Goal: Task Accomplishment & Management: Manage account settings

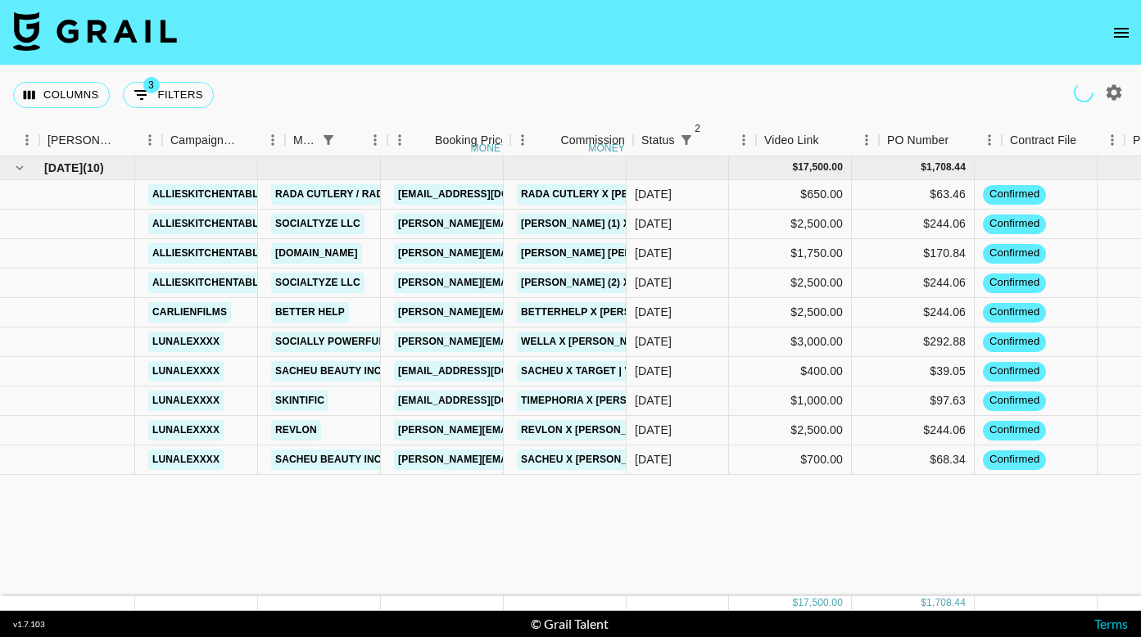
scroll to position [0, 341]
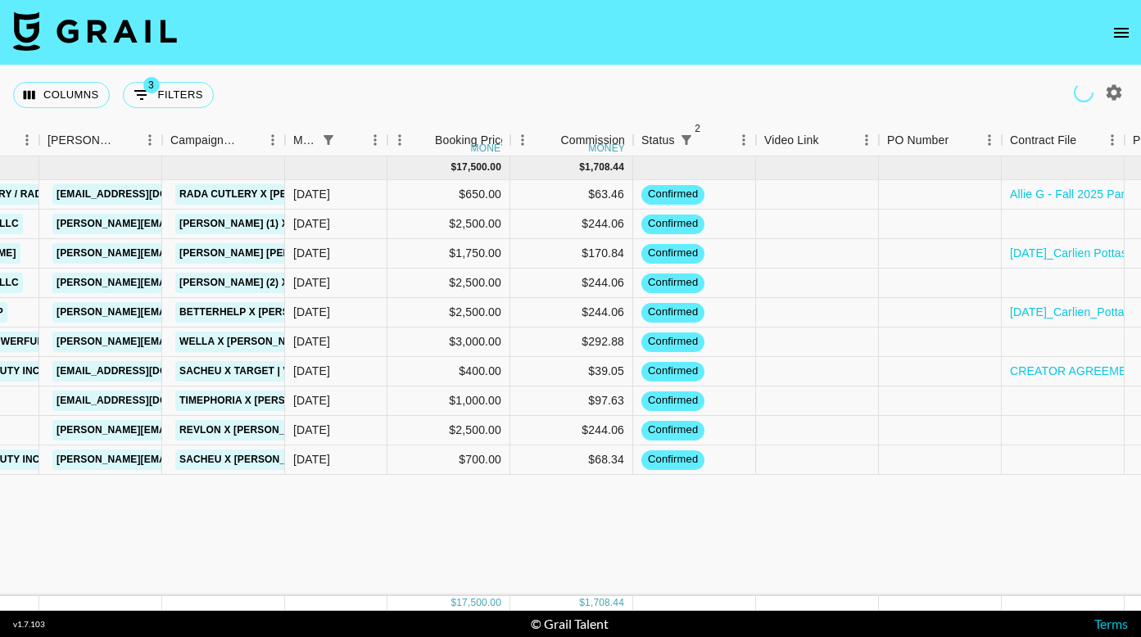
click at [1123, 29] on icon "open drawer" at bounding box center [1121, 33] width 20 height 20
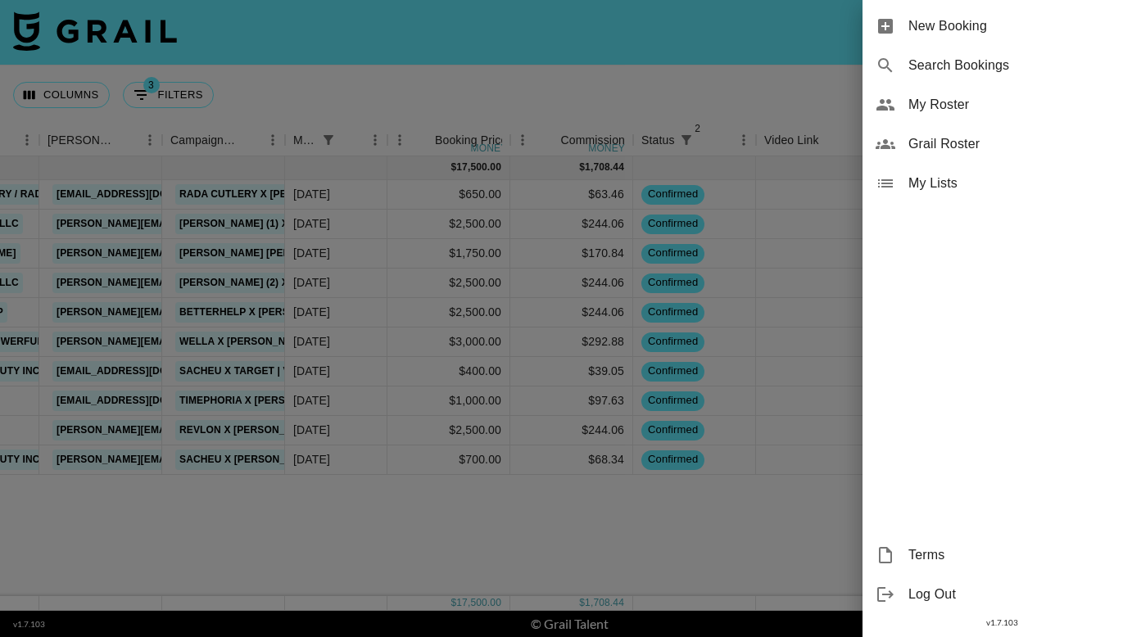
click at [1032, 97] on span "My Roster" at bounding box center [1017, 105] width 219 height 20
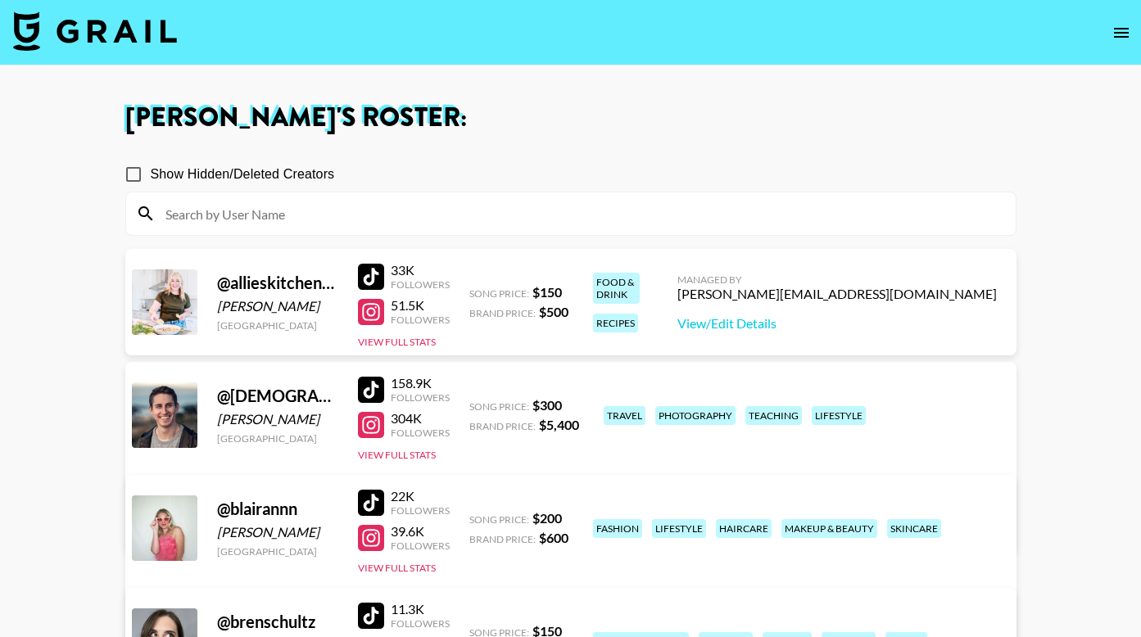
click at [393, 207] on input at bounding box center [581, 214] width 850 height 26
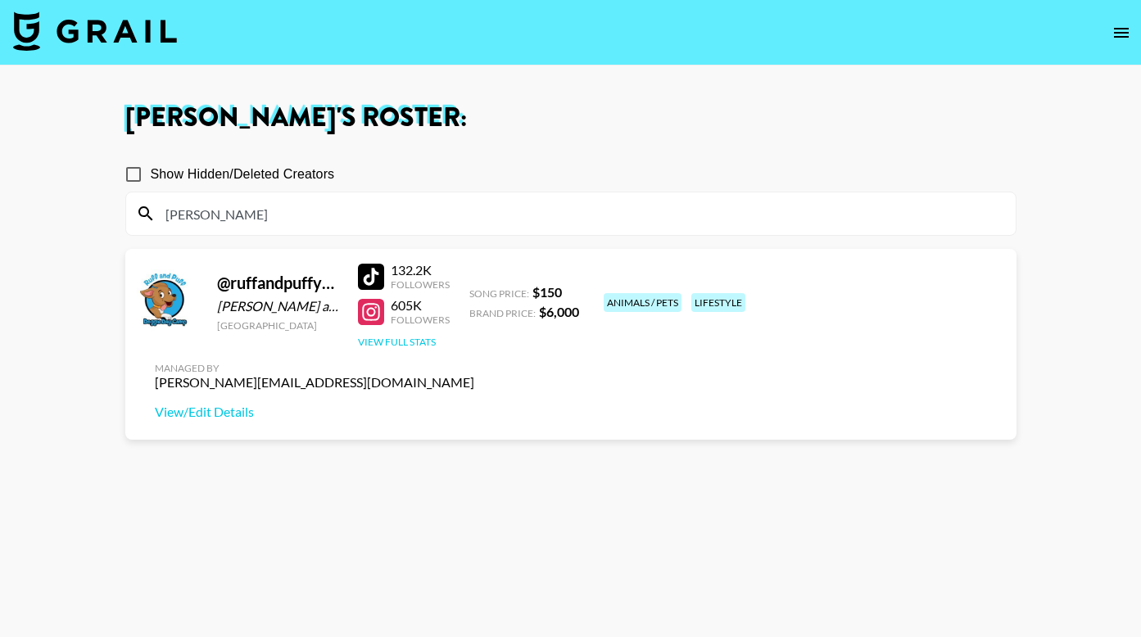
type input "ruff"
click at [395, 345] on button "View Full Stats" at bounding box center [397, 342] width 78 height 12
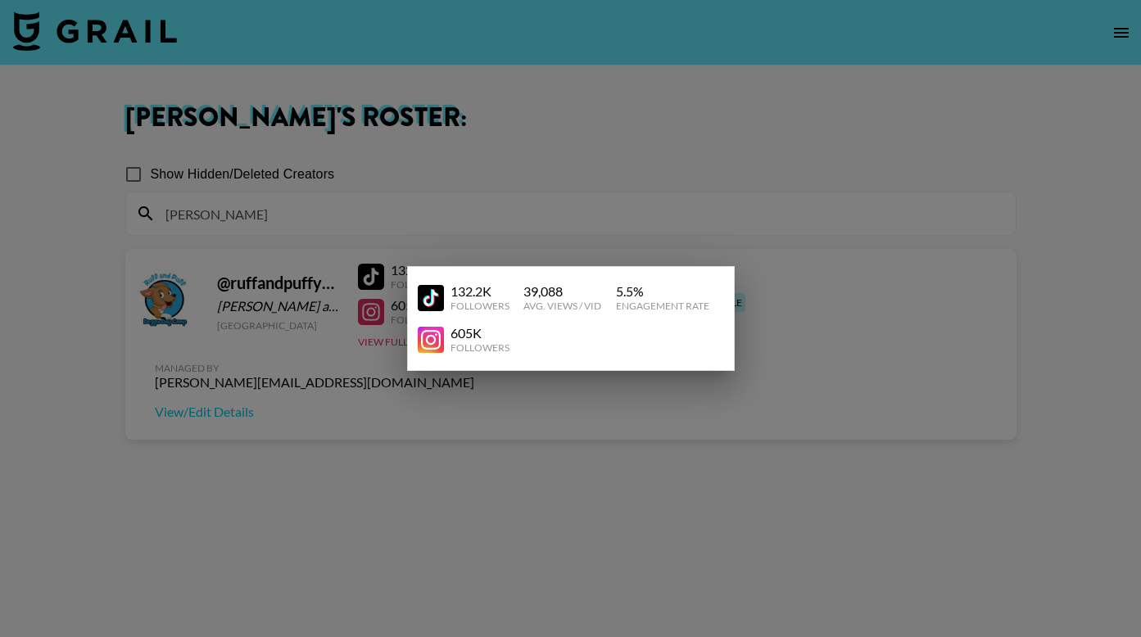
click at [477, 189] on div at bounding box center [570, 318] width 1141 height 637
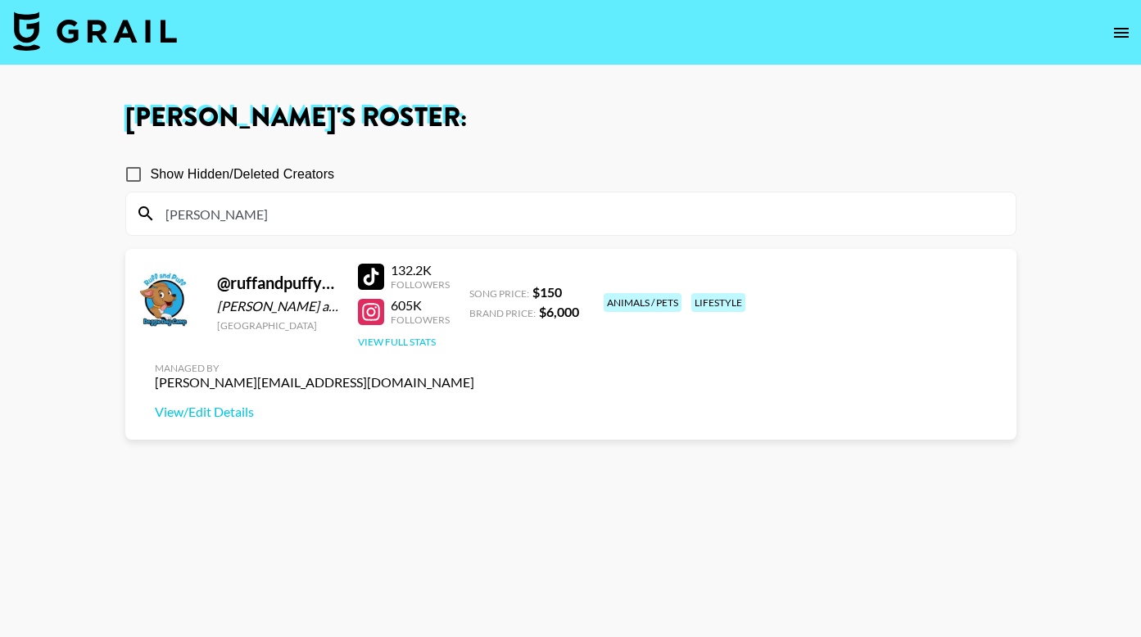
click at [395, 343] on button "View Full Stats" at bounding box center [397, 342] width 78 height 12
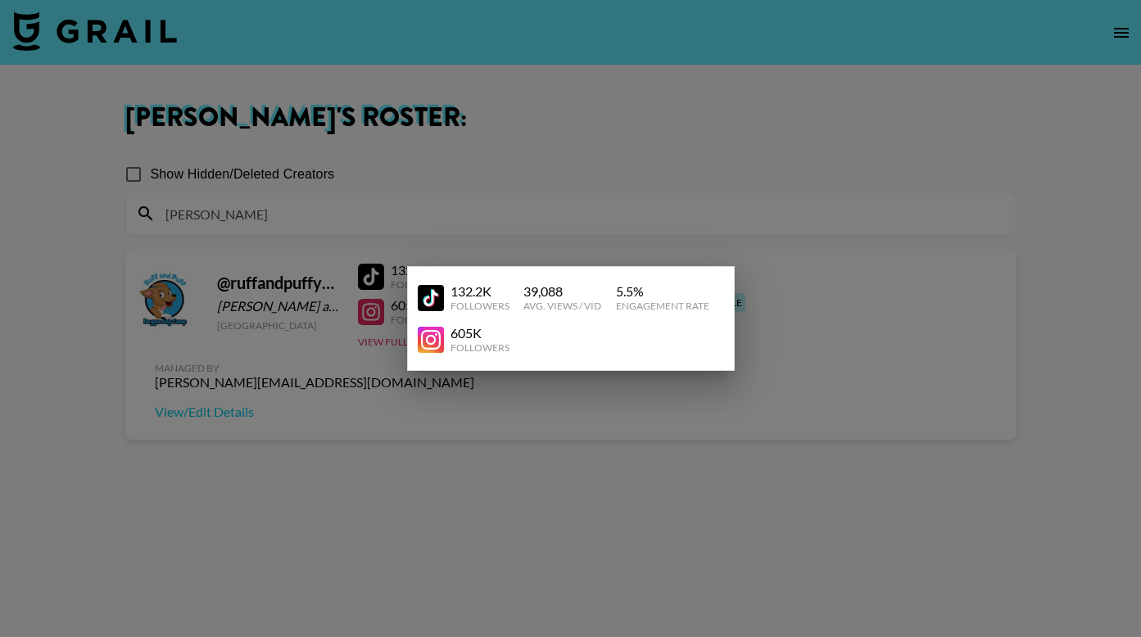
click at [596, 332] on div "605K Followers" at bounding box center [564, 339] width 293 height 29
click at [830, 323] on div at bounding box center [570, 318] width 1141 height 637
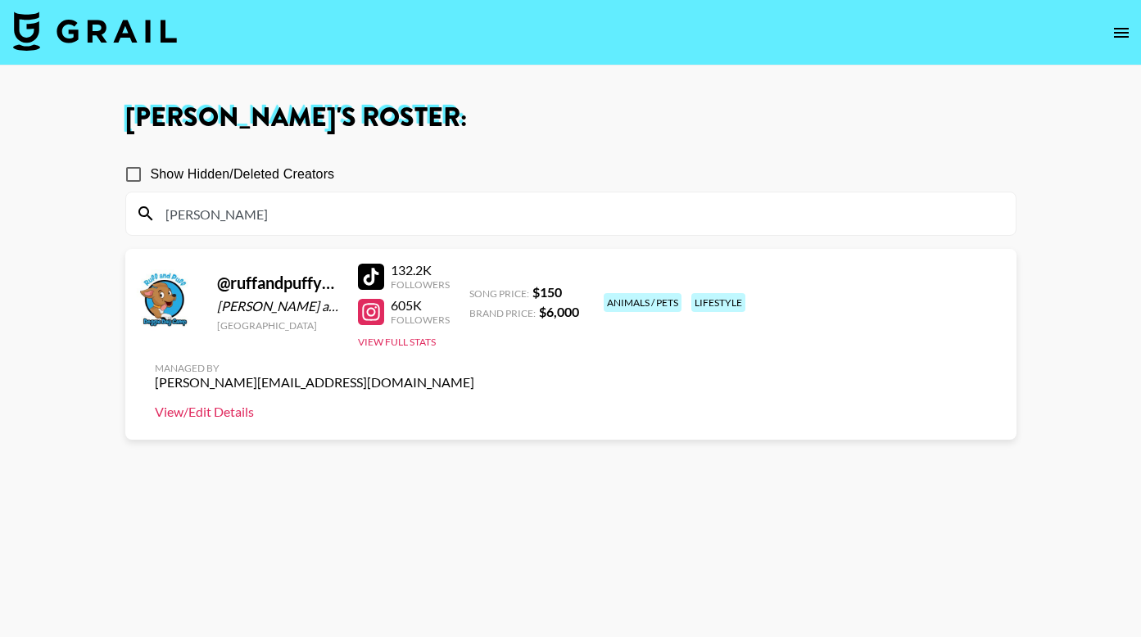
click at [474, 404] on link "View/Edit Details" at bounding box center [314, 412] width 319 height 16
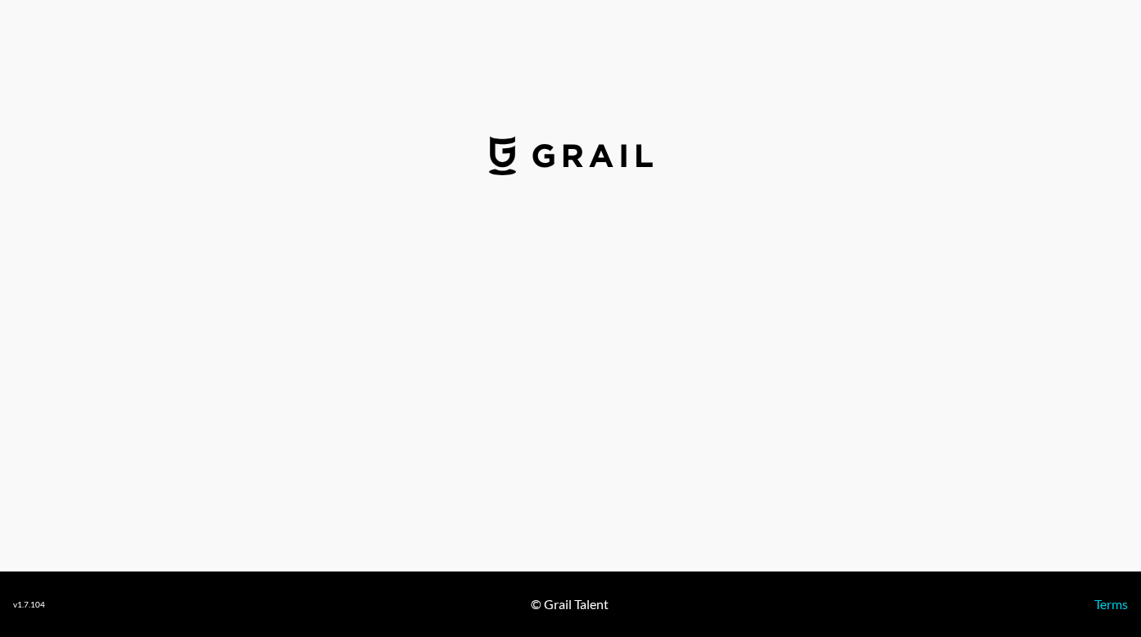
select select "USD"
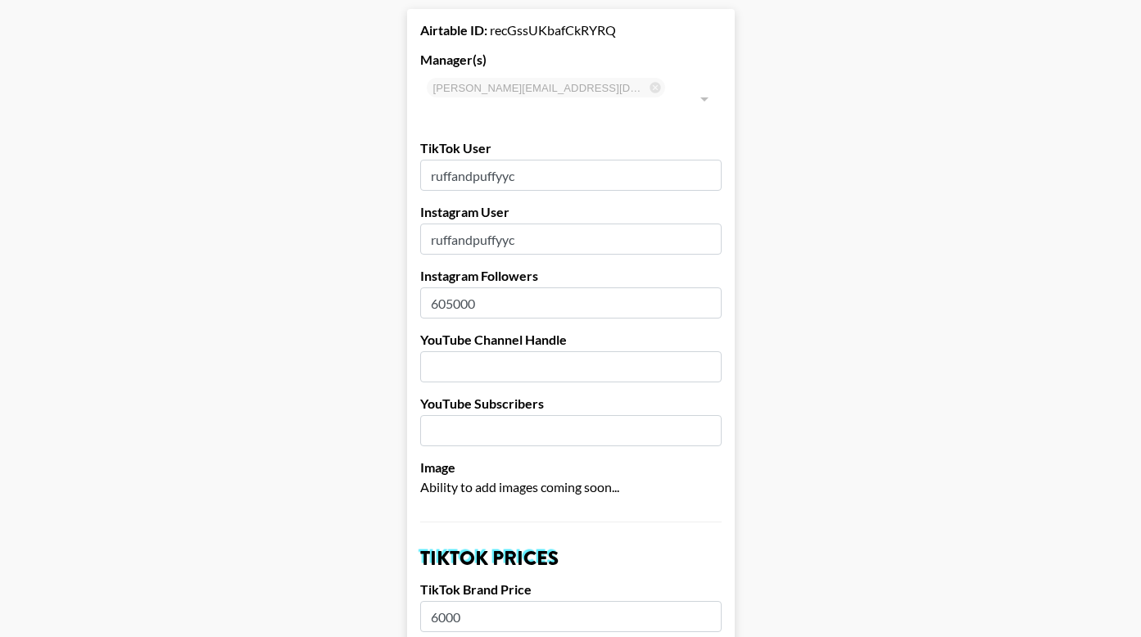
scroll to position [1, 0]
